Goal: Transaction & Acquisition: Purchase product/service

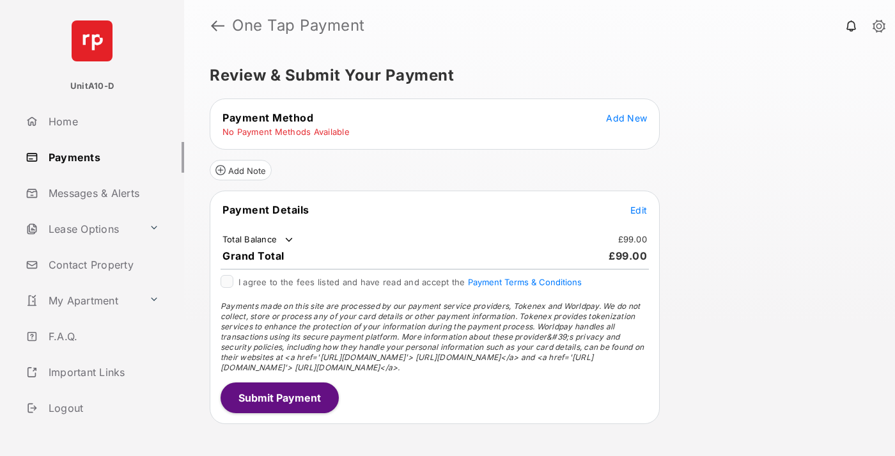
click at [626, 118] on span "Add New" at bounding box center [626, 117] width 41 height 11
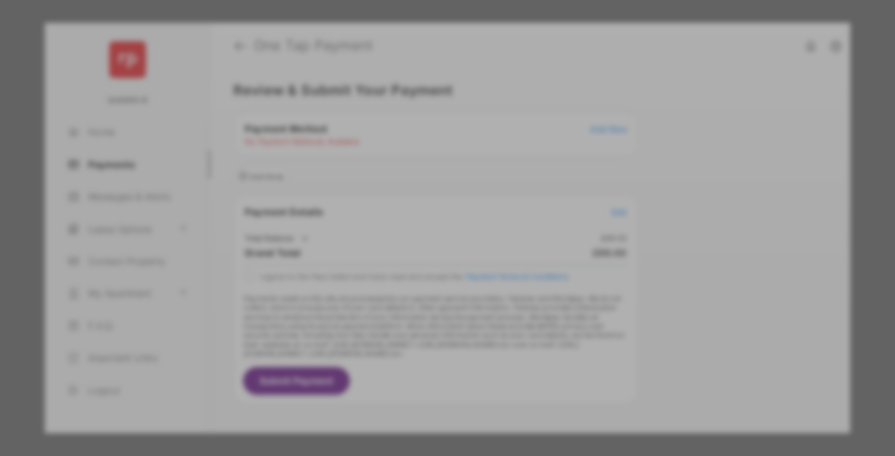
click at [445, 222] on div "BACS Direct Debit" at bounding box center [447, 232] width 286 height 24
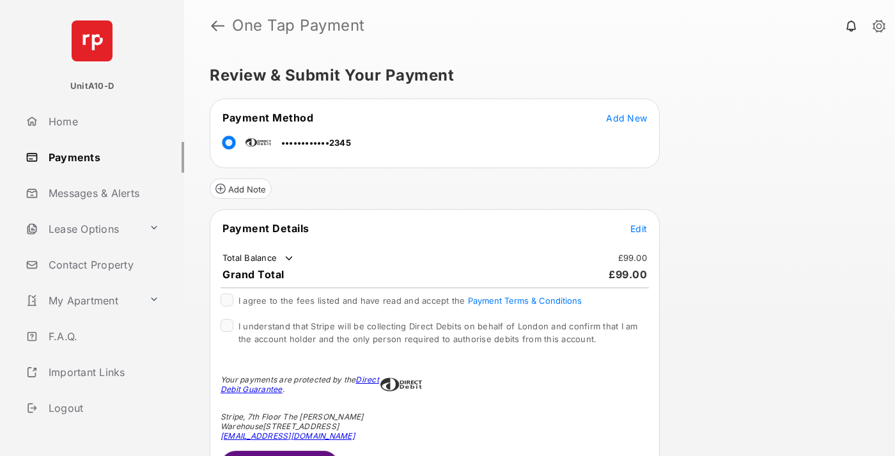
click at [638, 228] on span "Edit" at bounding box center [638, 228] width 17 height 11
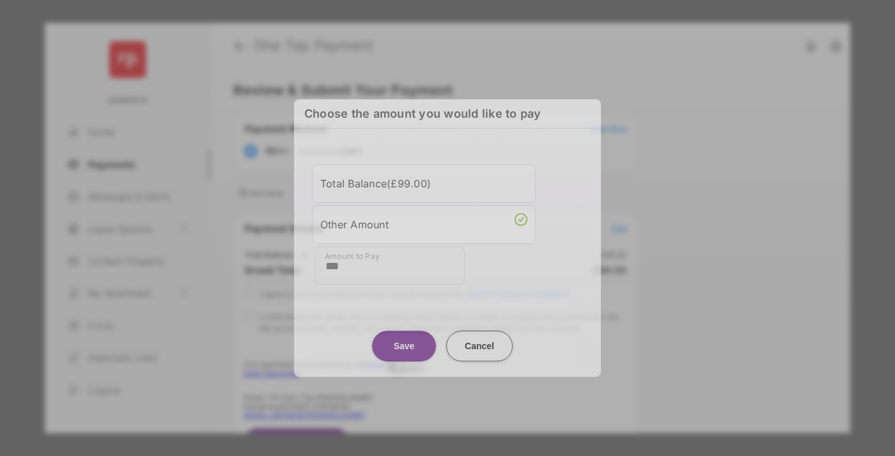
type input "***"
click at [404, 342] on button "Save" at bounding box center [404, 345] width 64 height 31
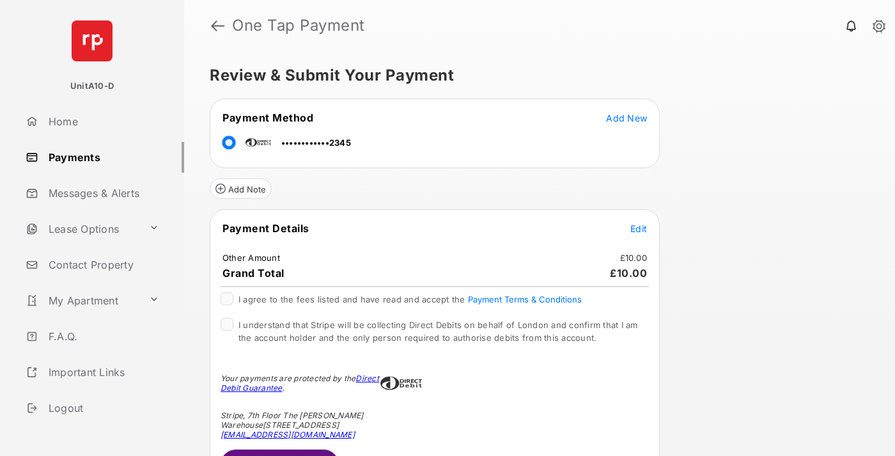
click at [638, 228] on span "Edit" at bounding box center [638, 228] width 17 height 11
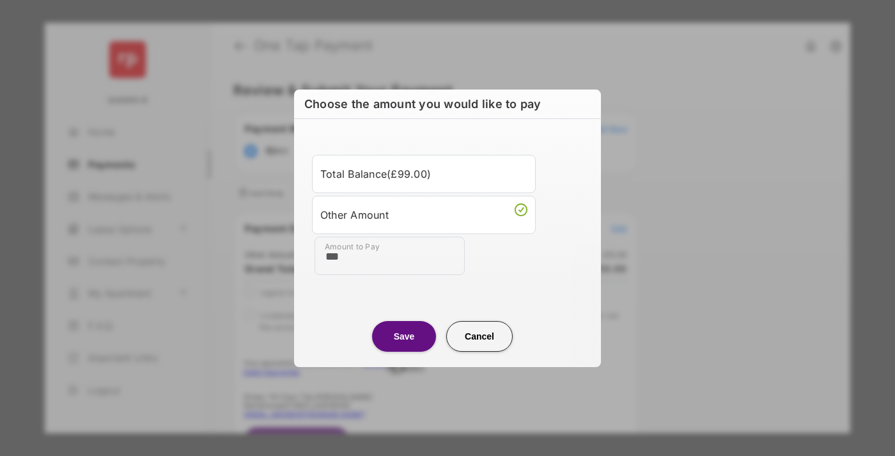
click at [404, 336] on button "Save" at bounding box center [404, 336] width 64 height 31
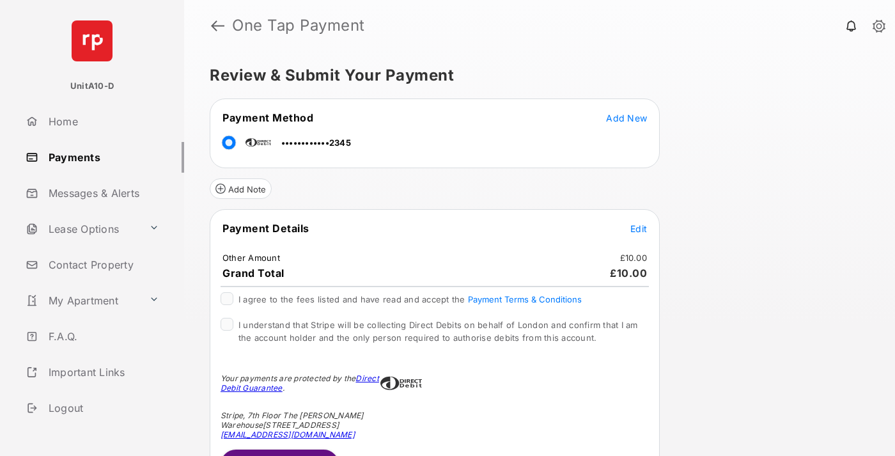
click at [279, 452] on button "Submit Payment" at bounding box center [279, 464] width 118 height 31
